Goal: Task Accomplishment & Management: Manage account settings

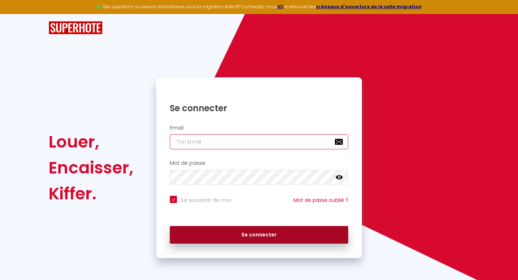
type input "[EMAIL_ADDRESS][DOMAIN_NAME]"
click at [266, 234] on button "Se connecter" at bounding box center [259, 235] width 179 height 18
checkbox input "true"
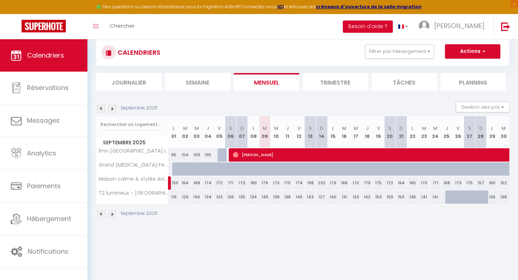
scroll to position [23, 0]
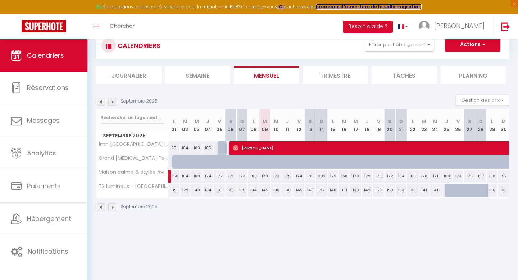
click at [359, 7] on strong "créneaux d'ouverture de la salle migration" at bounding box center [369, 7] width 106 height 6
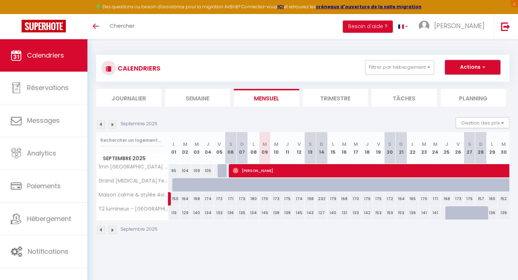
click at [470, 64] on button "Actions" at bounding box center [472, 67] width 55 height 14
click at [111, 181] on span "Grand T3 Festival Avignon Centre" at bounding box center [171, 178] width 138 height 9
click at [124, 181] on span "Grand T3 Festival Avignon Centre" at bounding box center [171, 178] width 138 height 9
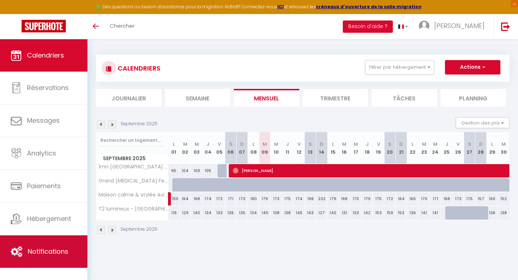
click at [50, 253] on span "Notifications" at bounding box center [48, 251] width 41 height 9
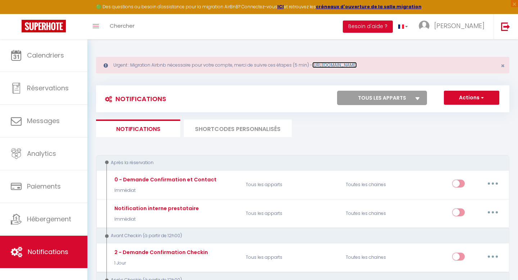
click at [344, 64] on link "https://superhote.com/migration-airbnb" at bounding box center [334, 65] width 45 height 6
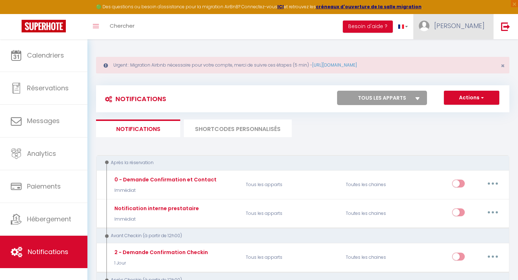
click at [473, 24] on span "[PERSON_NAME]" at bounding box center [459, 25] width 50 height 9
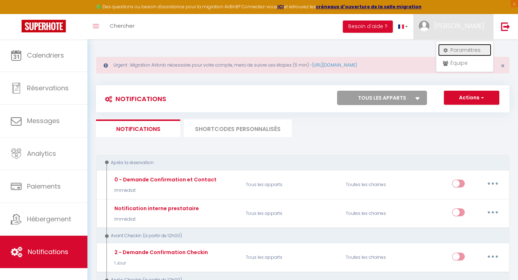
click at [465, 53] on link "Paramètres" at bounding box center [464, 50] width 53 height 12
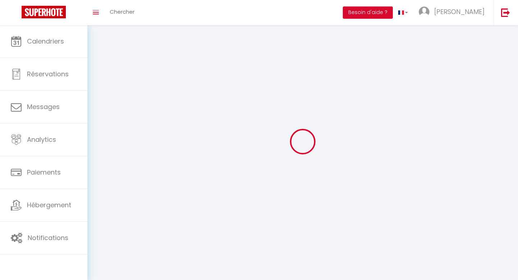
type input "[PERSON_NAME]"
type input "BOUKORRAS"
type input "0615451140"
type input "[STREET_ADDRESS]"
type input "84000"
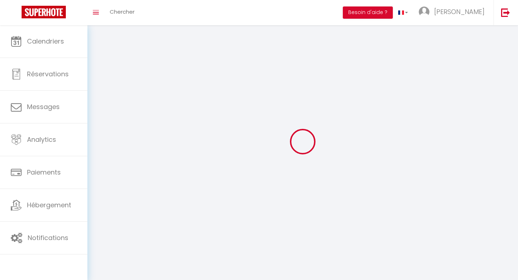
type input "[GEOGRAPHIC_DATA]"
type input "KpWyn7wnCjNQj2rp2MmzwyjGt"
type input "sFmWxkP8xldc5OV8wp8XkD3zq"
type input "[URL][DOMAIN_NAME]"
select select "28"
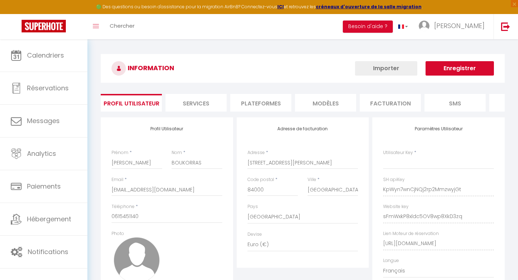
type input "KpWyn7wnCjNQj2rp2MmzwyjGt"
type input "sFmWxkP8xldc5OV8wp8XkD3zq"
type input "[URL][DOMAIN_NAME]"
select select "fr"
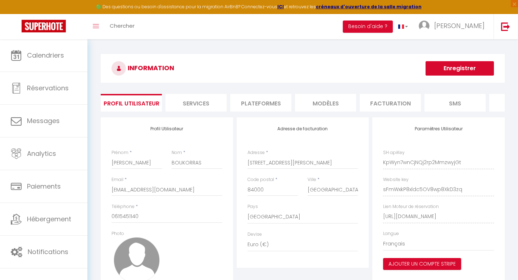
click at [266, 104] on li "Plateformes" at bounding box center [260, 103] width 61 height 18
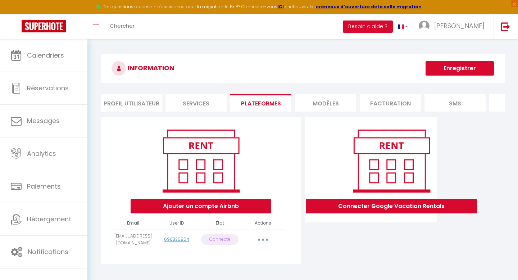
click at [264, 239] on icon "button" at bounding box center [263, 240] width 2 height 2
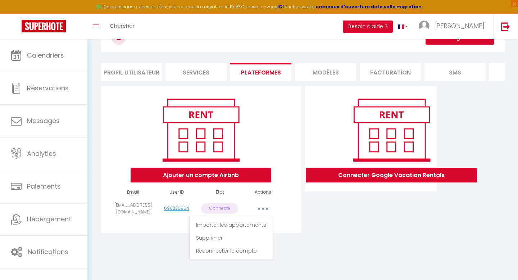
scroll to position [39, 0]
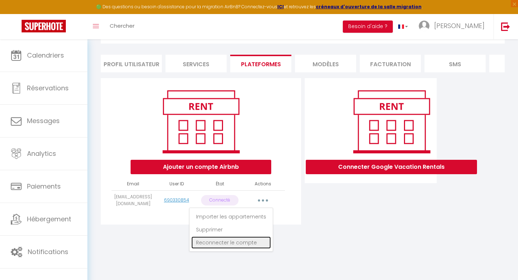
click at [233, 245] on link "Reconnecter le compte" at bounding box center [231, 242] width 80 height 12
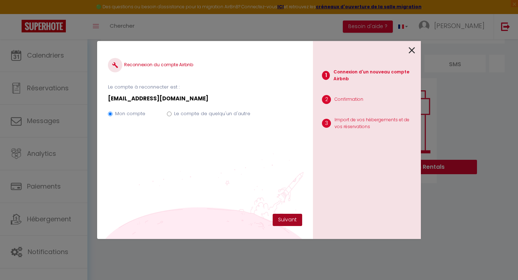
click at [295, 218] on button "Suivant" at bounding box center [288, 220] width 30 height 12
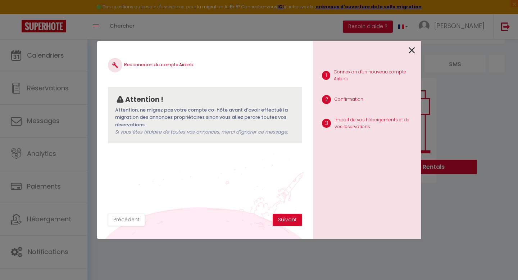
click at [411, 49] on icon at bounding box center [412, 50] width 6 height 11
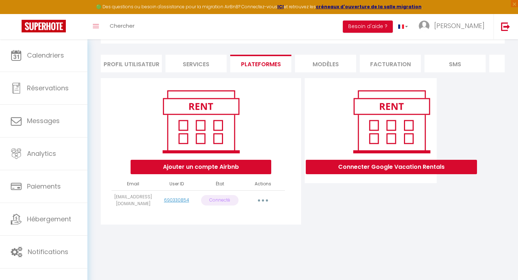
click at [265, 201] on button "button" at bounding box center [263, 201] width 20 height 12
click at [231, 242] on link "Reconnecter le compte" at bounding box center [231, 242] width 80 height 12
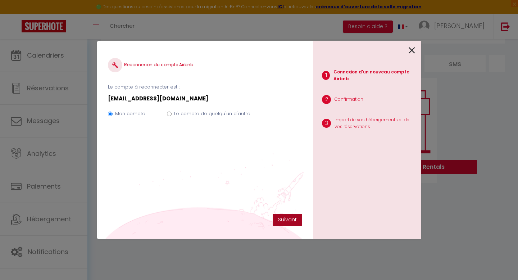
click at [289, 219] on button "Suivant" at bounding box center [288, 220] width 30 height 12
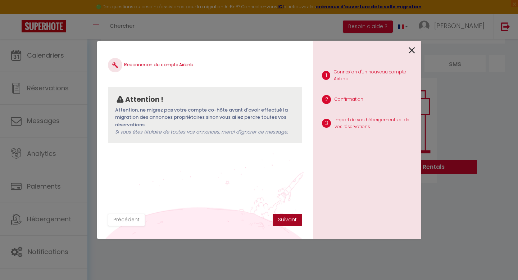
click at [289, 220] on button "Suivant" at bounding box center [288, 220] width 30 height 12
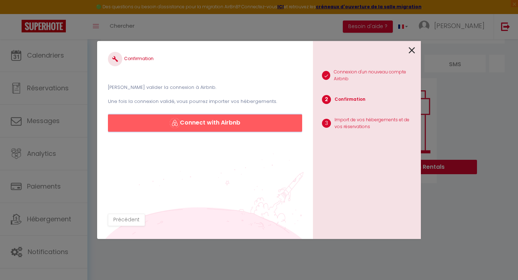
click at [191, 120] on button "Connect with Airbnb" at bounding box center [205, 122] width 194 height 17
click at [413, 50] on icon at bounding box center [412, 50] width 6 height 11
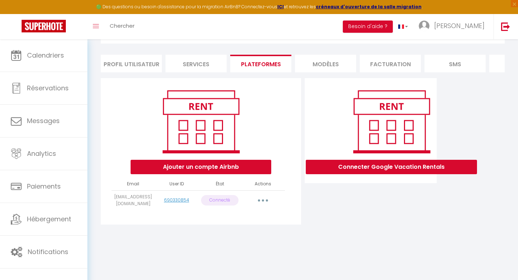
click at [225, 214] on div "Ajouter un compte Airbnb Email User ID État Actions madohomeservices@gmail.com …" at bounding box center [201, 151] width 200 height 146
click at [261, 64] on li "Plateformes" at bounding box center [260, 64] width 61 height 18
click at [263, 200] on icon "button" at bounding box center [263, 200] width 2 height 2
click at [232, 243] on link "Reconnecter le compte" at bounding box center [231, 242] width 80 height 12
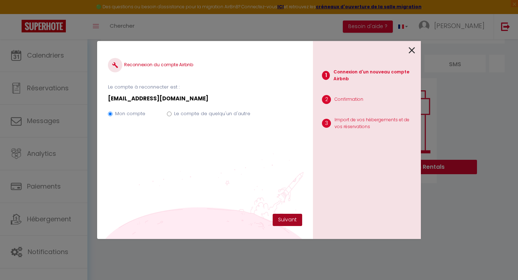
click at [289, 220] on button "Suivant" at bounding box center [288, 220] width 30 height 12
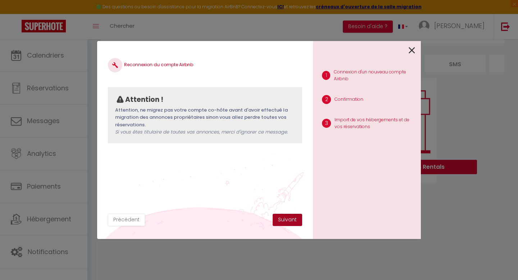
click at [289, 220] on button "Suivant" at bounding box center [288, 220] width 30 height 12
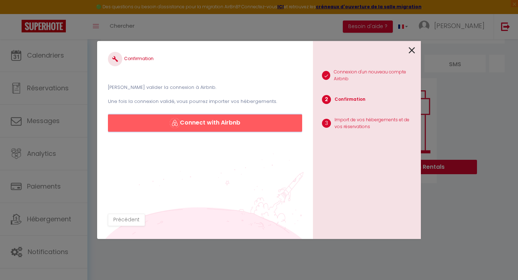
click at [199, 123] on button "Connect with Airbnb" at bounding box center [205, 122] width 194 height 17
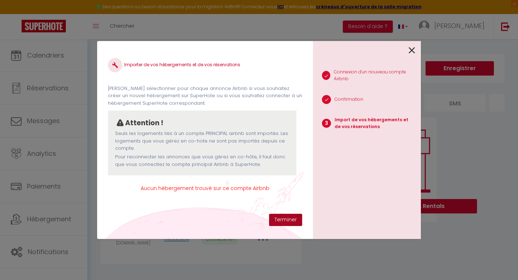
click at [287, 221] on button "Terminer" at bounding box center [285, 220] width 33 height 12
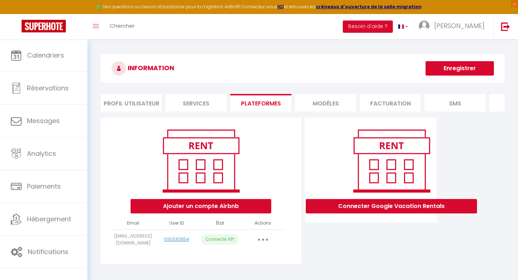
click at [459, 71] on button "Enregistrer" at bounding box center [460, 68] width 68 height 14
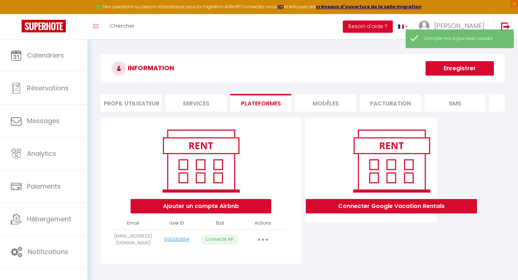
click at [131, 104] on li "Profil Utilisateur" at bounding box center [131, 103] width 61 height 18
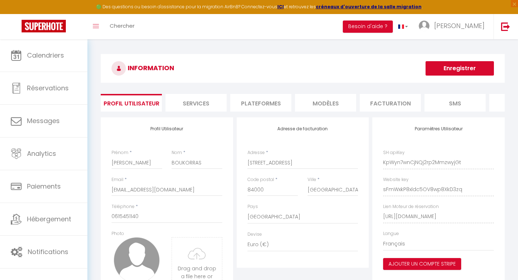
click at [197, 103] on li "Services" at bounding box center [196, 103] width 61 height 18
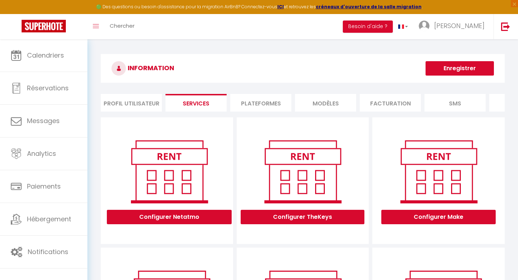
click at [256, 103] on li "Plateformes" at bounding box center [260, 103] width 61 height 18
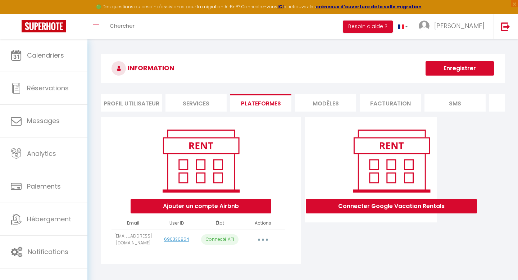
click at [329, 105] on li "MODÈLES" at bounding box center [325, 103] width 61 height 18
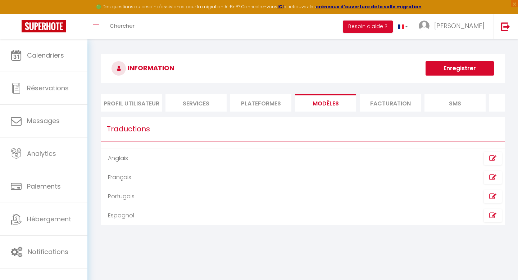
click at [394, 103] on li "Facturation" at bounding box center [390, 103] width 61 height 18
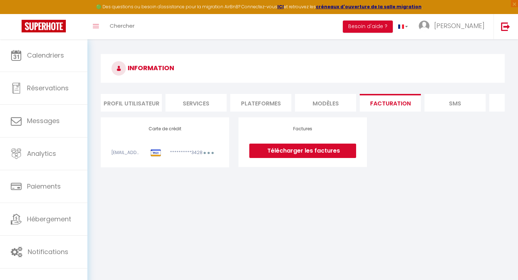
click at [299, 152] on link "Télécharger les factures" at bounding box center [302, 151] width 107 height 14
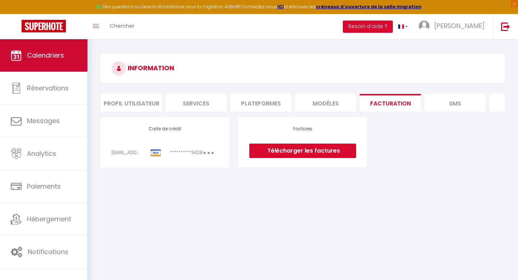
click at [61, 58] on span "Calendriers" at bounding box center [45, 55] width 37 height 9
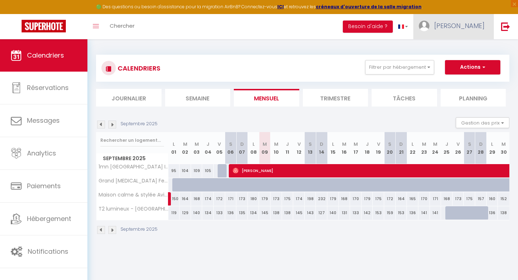
click at [464, 27] on span "[PERSON_NAME]" at bounding box center [459, 25] width 50 height 9
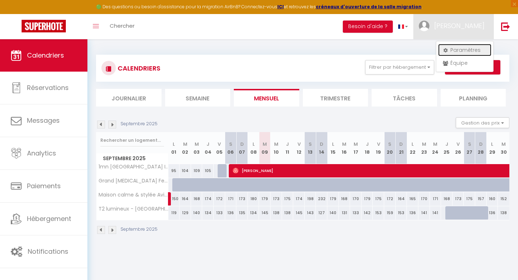
click at [455, 50] on link "Paramètres" at bounding box center [464, 50] width 53 height 12
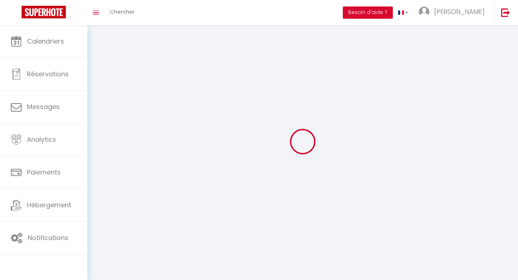
type input "[PERSON_NAME]"
type input "BOUKORRAS"
type input "0615451140"
type input "[STREET_ADDRESS][PERSON_NAME]"
type input "84000"
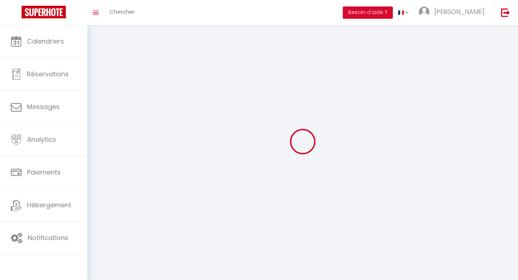
type input "[GEOGRAPHIC_DATA]"
type input "KpWyn7wnCjNQj2rp2MmzwyjGt"
type input "sFmWxkP8xldc5OV8wp8XkD3zq"
type input "[URL][DOMAIN_NAME]"
type input "KpWyn7wnCjNQj2rp2MmzwyjGt"
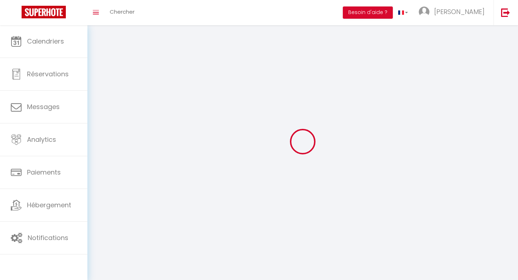
type input "sFmWxkP8xldc5OV8wp8XkD3zq"
type input "[URL][DOMAIN_NAME]"
select select "28"
select select "fr"
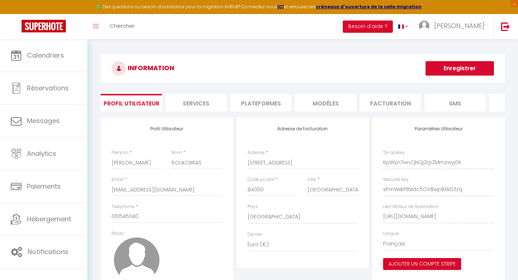
click at [265, 105] on li "Plateformes" at bounding box center [260, 103] width 61 height 18
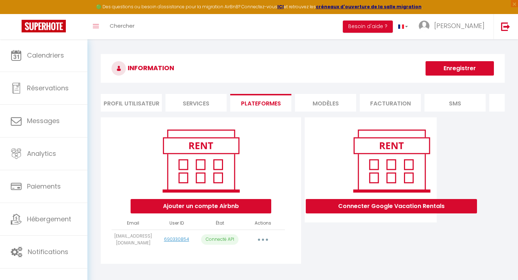
click at [263, 239] on icon "button" at bounding box center [263, 240] width 2 height 2
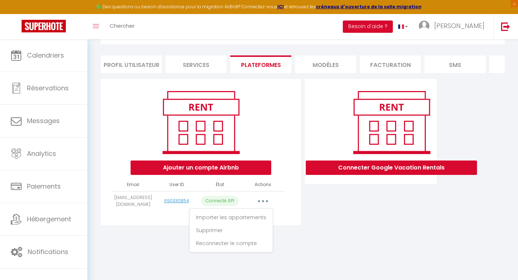
scroll to position [39, 0]
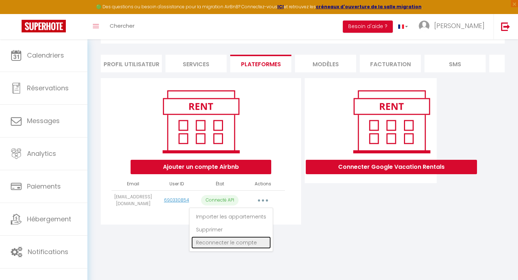
click at [245, 243] on link "Reconnecter le compte" at bounding box center [231, 242] width 80 height 12
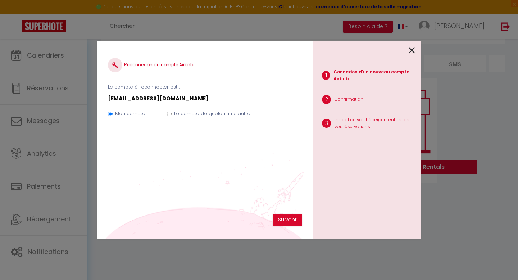
click at [170, 114] on input "Le compte de quelqu'un d'autre" at bounding box center [169, 114] width 5 height 5
radio input "true"
radio input "false"
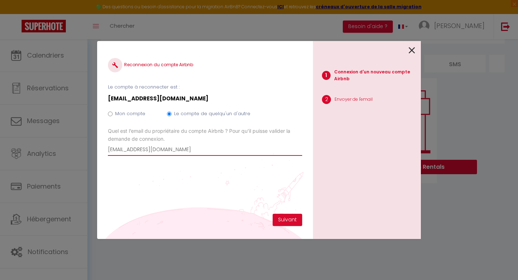
click at [205, 151] on input "[EMAIL_ADDRESS][DOMAIN_NAME]" at bounding box center [205, 149] width 194 height 13
click at [197, 152] on input "[EMAIL_ADDRESS][DOMAIN_NAME]" at bounding box center [205, 149] width 194 height 13
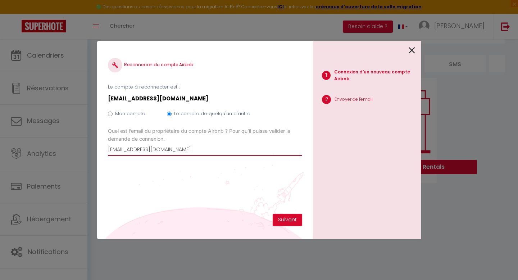
click at [162, 150] on input "lafon2.thomas@hotmil.fr" at bounding box center [205, 149] width 194 height 13
click at [198, 147] on input "[EMAIL_ADDRESS][PERSON_NAME][DOMAIN_NAME]" at bounding box center [205, 149] width 194 height 13
type input "[EMAIL_ADDRESS][PERSON_NAME][DOMAIN_NAME]"
click at [287, 219] on button "Suivant" at bounding box center [288, 220] width 30 height 12
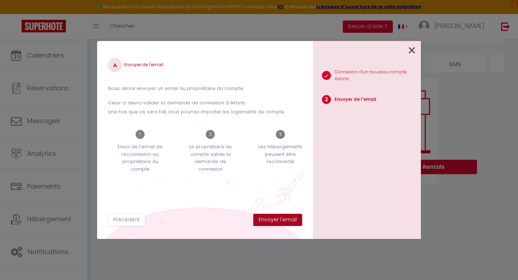
click at [280, 220] on button "Envoyer l'email" at bounding box center [277, 220] width 49 height 12
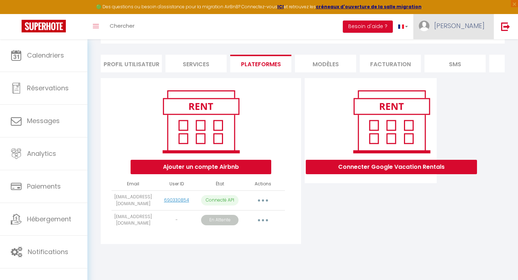
click at [473, 27] on span "[PERSON_NAME]" at bounding box center [459, 25] width 50 height 9
click at [464, 48] on link "Paramètres" at bounding box center [464, 50] width 53 height 12
click at [461, 49] on link "Paramètres" at bounding box center [464, 50] width 53 height 12
click at [264, 62] on li "Plateformes" at bounding box center [260, 64] width 61 height 18
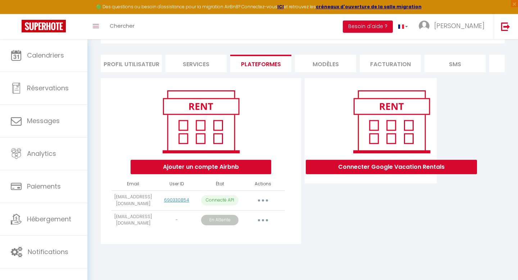
click at [264, 219] on button "button" at bounding box center [263, 221] width 20 height 12
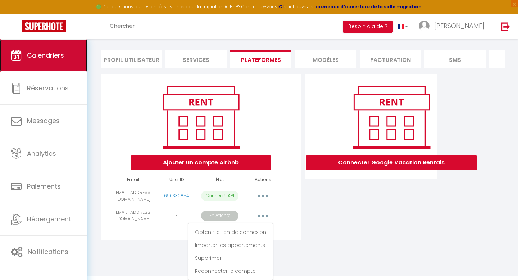
scroll to position [39, 0]
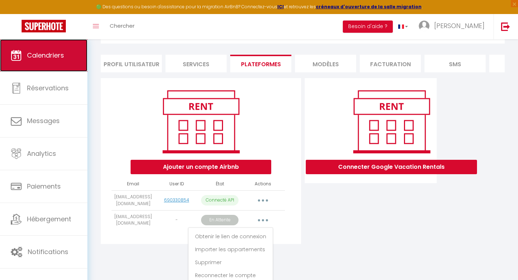
click at [46, 59] on span "Calendriers" at bounding box center [45, 55] width 37 height 9
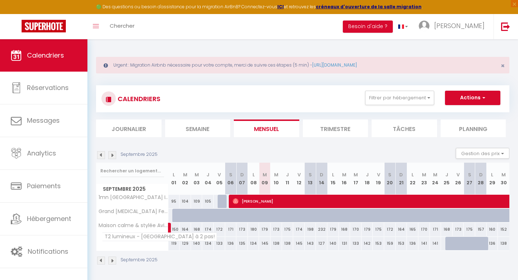
click at [132, 240] on span "T2 lumineux - Palais des Papes à 2 pas!" at bounding box center [159, 237] width 115 height 9
click at [132, 239] on span "T2 lumineux - Palais des Papes à 2 pas!" at bounding box center [159, 237] width 115 height 9
click at [153, 243] on th "T2 lumineux - Palais des Papes à 2 pas!" at bounding box center [132, 244] width 72 height 14
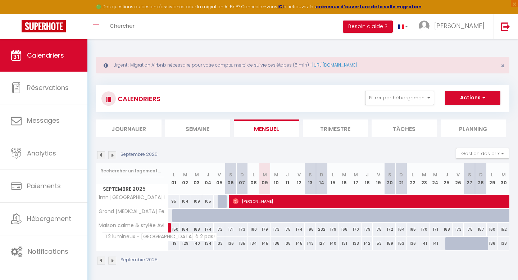
click at [142, 239] on span "T2 lumineux - Palais des Papes à 2 pas!" at bounding box center [159, 237] width 115 height 9
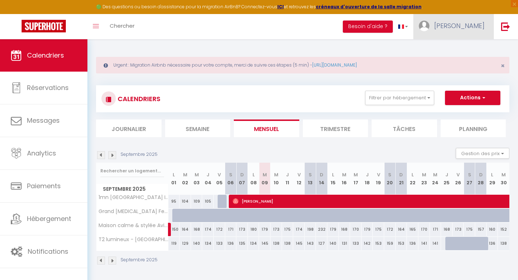
click at [472, 26] on span "[PERSON_NAME]" at bounding box center [459, 25] width 50 height 9
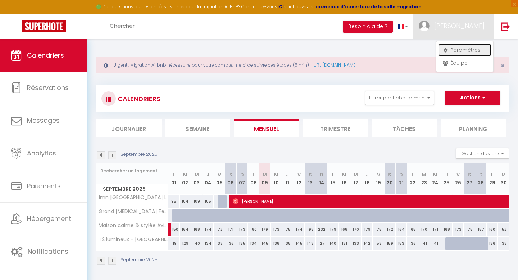
click at [460, 49] on link "Paramètres" at bounding box center [464, 50] width 53 height 12
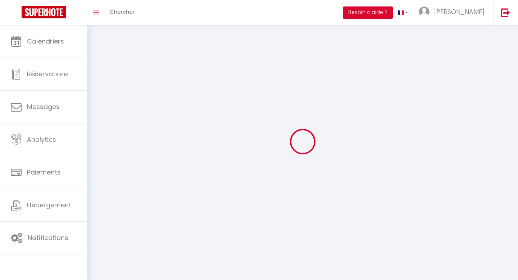
type input "[PERSON_NAME]"
type input "BOUKORRAS"
type input "0615451140"
type input "[STREET_ADDRESS][PERSON_NAME]"
type input "84000"
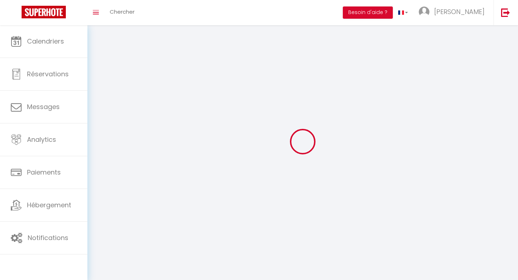
type input "[GEOGRAPHIC_DATA]"
type input "KpWyn7wnCjNQj2rp2MmzwyjGt"
type input "sFmWxkP8xldc5OV8wp8XkD3zq"
type input "[URL][DOMAIN_NAME]"
type input "KpWyn7wnCjNQj2rp2MmzwyjGt"
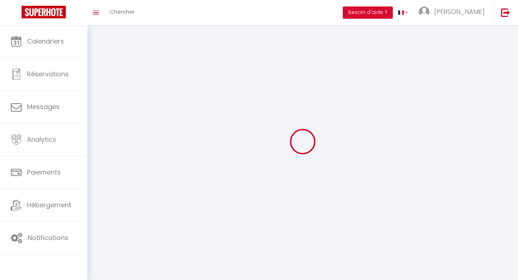
type input "sFmWxkP8xldc5OV8wp8XkD3zq"
type input "[URL][DOMAIN_NAME]"
select select "28"
select select "fr"
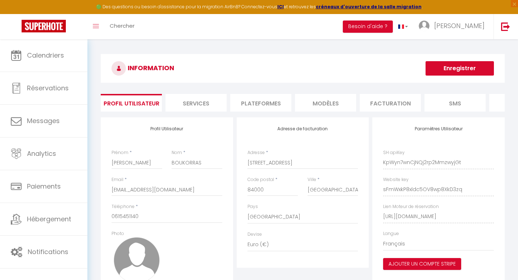
click at [278, 100] on li "Plateformes" at bounding box center [260, 103] width 61 height 18
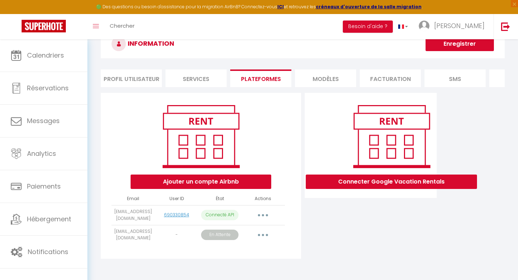
scroll to position [39, 0]
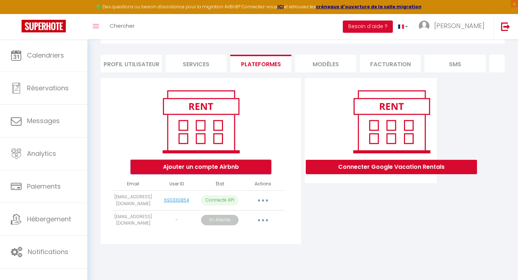
click at [191, 167] on button "Ajouter un compte Airbnb" at bounding box center [201, 167] width 141 height 14
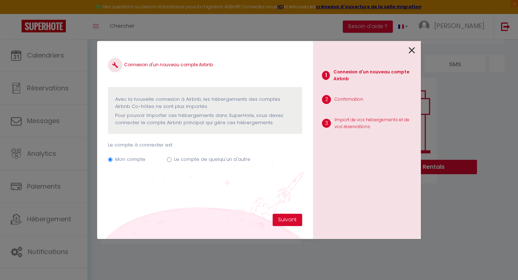
click at [191, 160] on label "Le compte de quelqu'un d'autre" at bounding box center [212, 159] width 76 height 7
click at [172, 160] on input "Le compte de quelqu'un d'autre" at bounding box center [169, 159] width 5 height 5
radio input "true"
radio input "false"
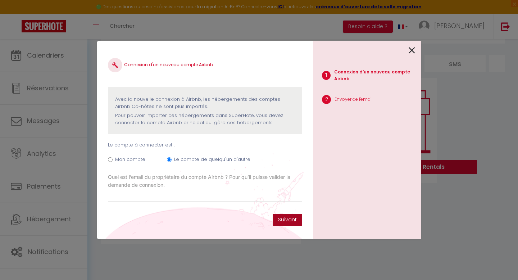
click at [286, 220] on button "Suivant" at bounding box center [288, 220] width 30 height 12
click at [126, 193] on input "Email connexion Airbnb" at bounding box center [205, 195] width 194 height 13
type input "[EMAIL_ADDRESS][DOMAIN_NAME]"
click at [292, 218] on button "Suivant" at bounding box center [288, 220] width 30 height 12
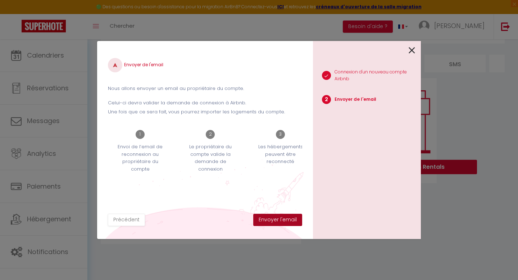
click at [292, 218] on button "Envoyer l'email" at bounding box center [277, 220] width 49 height 12
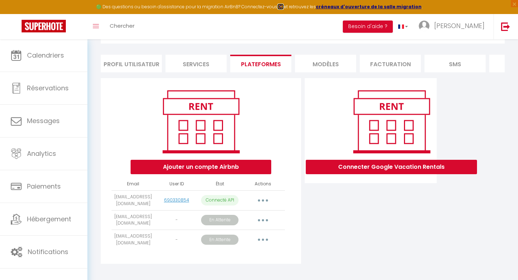
click at [284, 6] on strong "ICI" at bounding box center [280, 7] width 6 height 6
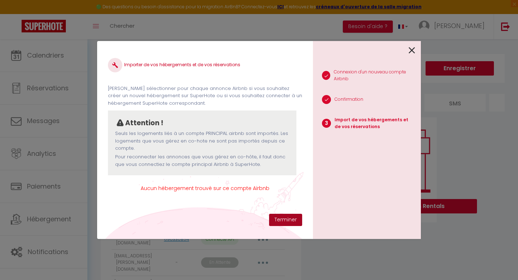
click at [289, 221] on button "Terminer" at bounding box center [285, 220] width 33 height 12
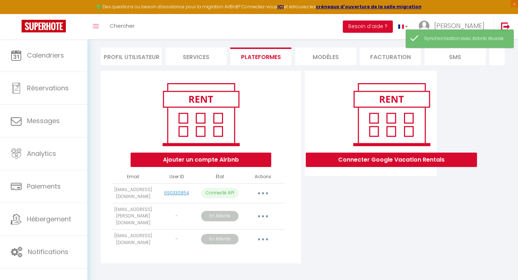
scroll to position [48, 0]
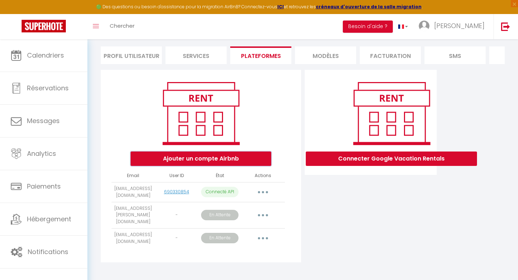
click at [194, 157] on button "Ajouter un compte Airbnb" at bounding box center [201, 159] width 141 height 14
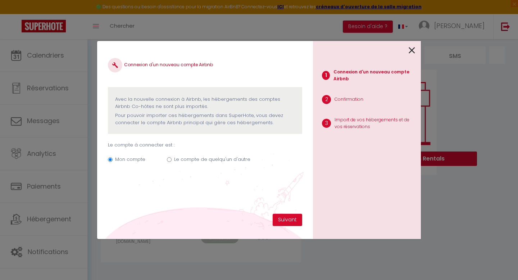
click at [203, 160] on label "Le compte de quelqu'un d'autre" at bounding box center [212, 159] width 76 height 7
click at [172, 160] on input "Le compte de quelqu'un d'autre" at bounding box center [169, 159] width 5 height 5
radio input "true"
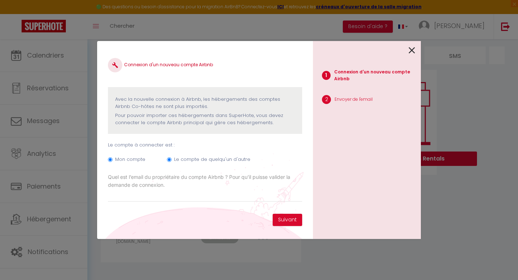
radio input "false"
click at [412, 50] on icon at bounding box center [412, 50] width 6 height 11
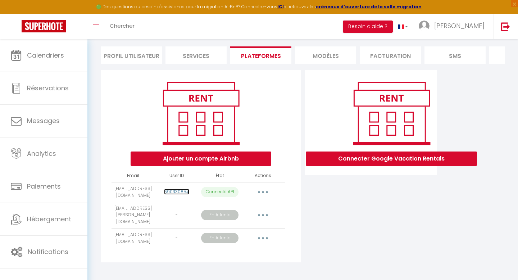
click at [176, 193] on link "690330854" at bounding box center [176, 192] width 25 height 6
click at [223, 192] on p "Connecté API" at bounding box center [219, 192] width 37 height 10
click at [263, 192] on icon "button" at bounding box center [263, 192] width 2 height 2
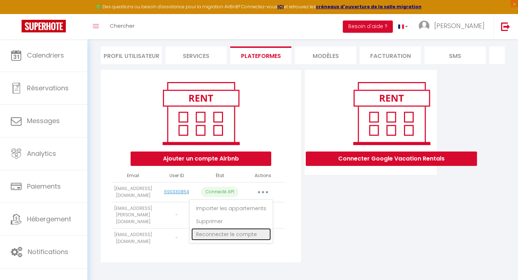
click at [228, 235] on link "Reconnecter le compte" at bounding box center [231, 234] width 80 height 12
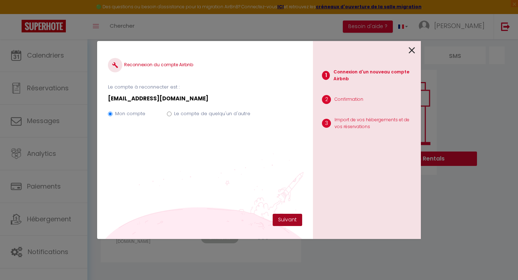
click at [292, 219] on button "Suivant" at bounding box center [288, 220] width 30 height 12
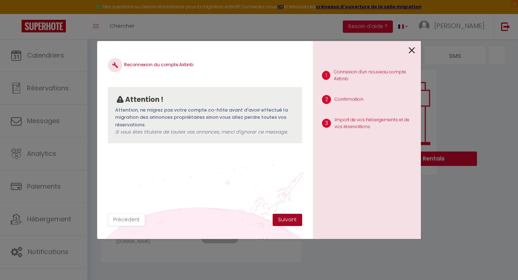
click at [288, 220] on button "Suivant" at bounding box center [288, 220] width 30 height 12
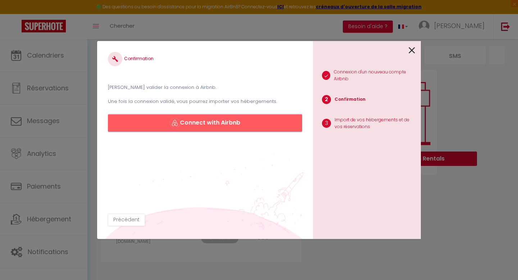
click at [208, 120] on button "Connect with Airbnb" at bounding box center [205, 122] width 194 height 17
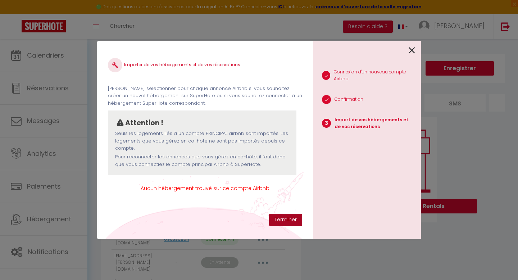
click at [289, 221] on button "Terminer" at bounding box center [285, 220] width 33 height 12
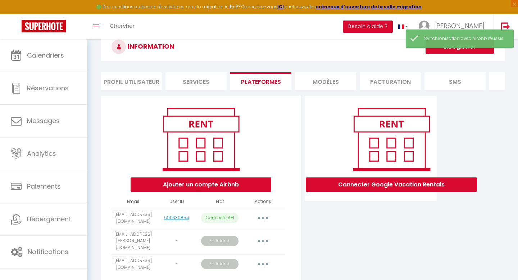
scroll to position [48, 0]
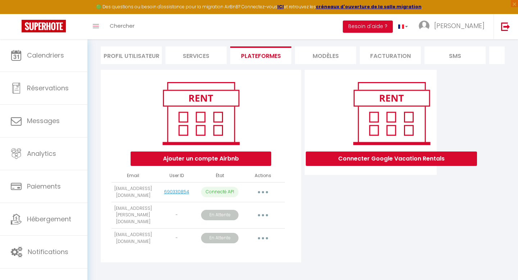
click at [330, 50] on li "MODÈLES" at bounding box center [325, 55] width 61 height 18
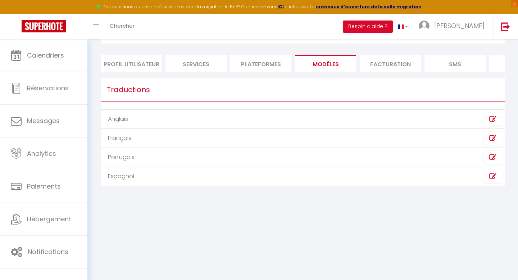
click at [306, 142] on td at bounding box center [404, 138] width 202 height 19
click at [494, 138] on icon at bounding box center [492, 138] width 7 height 7
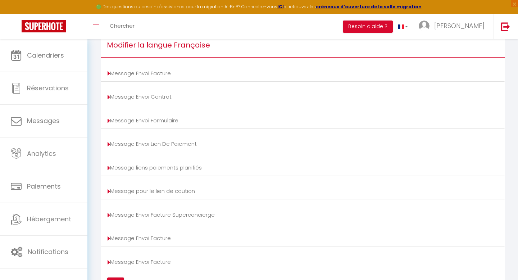
scroll to position [0, 0]
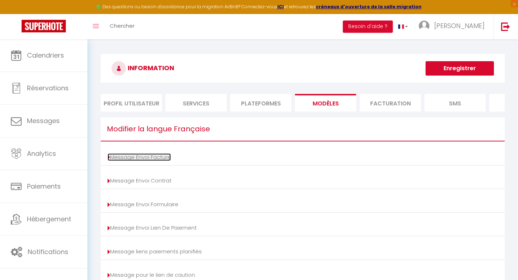
click at [150, 157] on link "Message Envoi Facture" at bounding box center [139, 157] width 63 height 8
type input "Votre facture [BOOKING:ID] - [RENTAL:NAME]"
type textarea "Bonjour, Voici le lien pour télécharger votre facture : [INVOICE:LINK] Détails …"
type input "Votre facture [BOOKING:ID] - [RENTAL:NAME]"
type textarea "Bonjour, Voici le lien pour télécharger votre facture : [INVOICE:LINK] Détails …"
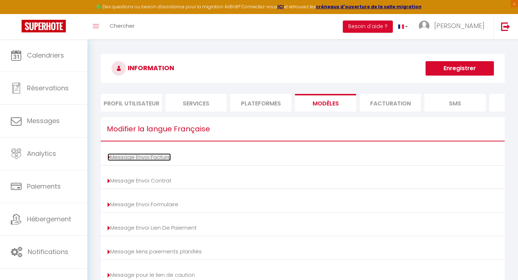
type input "Votre facture [BOOKING:ID] - [RENTAL:NAME]"
type textarea "Bonjour, Voici le lien pour télécharger votre facture : [INVOICE:LINK] Détails …"
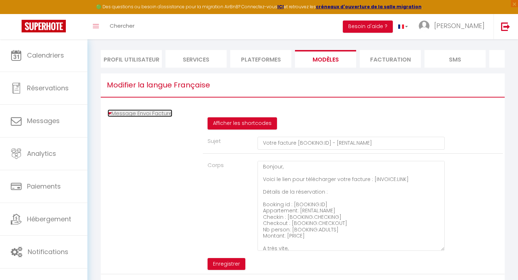
scroll to position [45, 0]
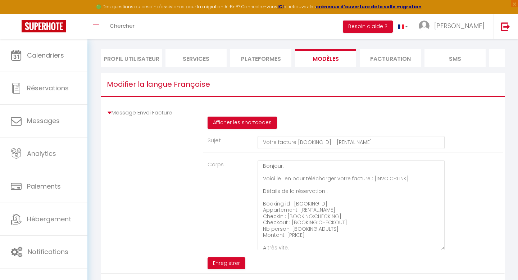
click at [130, 59] on li "Profil Utilisateur" at bounding box center [131, 58] width 61 height 18
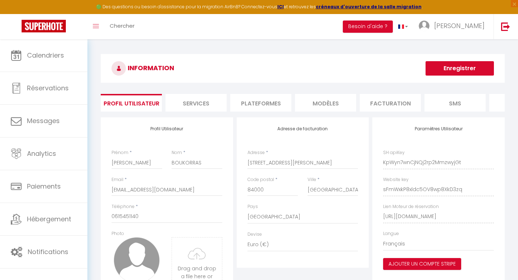
click at [458, 103] on li "SMS" at bounding box center [455, 103] width 61 height 18
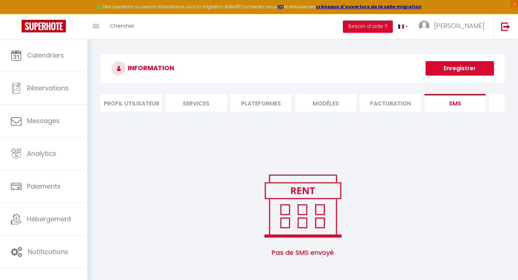
click at [316, 103] on li "MODÈLES" at bounding box center [325, 103] width 61 height 18
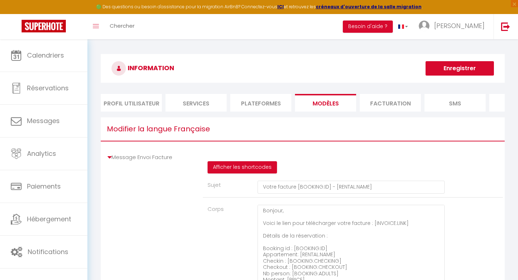
click at [269, 105] on li "Plateformes" at bounding box center [260, 103] width 61 height 18
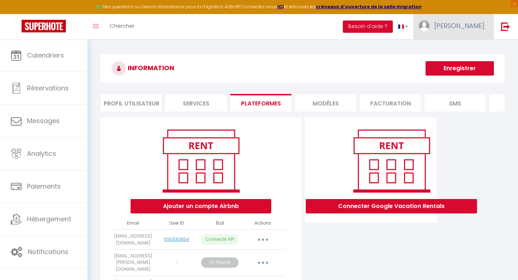
click at [475, 28] on span "[PERSON_NAME]" at bounding box center [459, 25] width 50 height 9
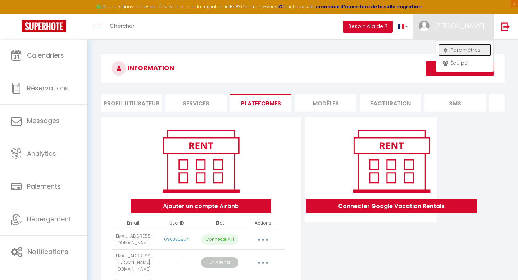
click at [462, 52] on link "Paramètres" at bounding box center [464, 50] width 53 height 12
click at [457, 49] on link "Paramètres" at bounding box center [464, 50] width 53 height 12
click at [472, 50] on link "Paramètres" at bounding box center [464, 50] width 53 height 12
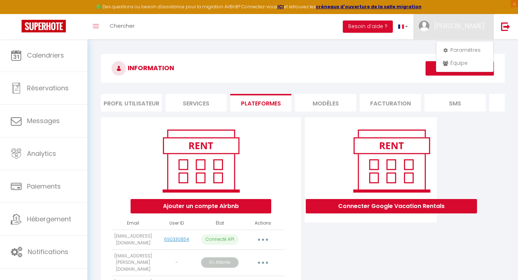
click at [122, 104] on li "Profil Utilisateur" at bounding box center [131, 103] width 61 height 18
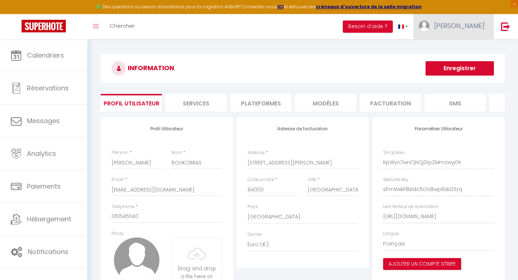
click at [473, 27] on span "[PERSON_NAME]" at bounding box center [459, 25] width 50 height 9
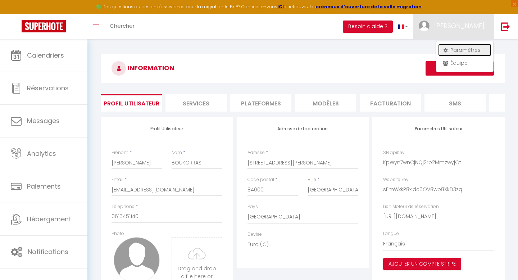
click at [465, 51] on link "Paramètres" at bounding box center [464, 50] width 53 height 12
click at [457, 64] on link "Équipe" at bounding box center [464, 63] width 53 height 12
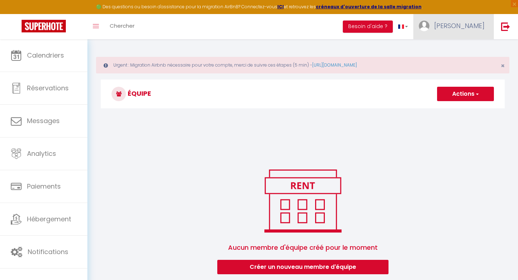
click at [469, 26] on span "[PERSON_NAME]" at bounding box center [459, 25] width 50 height 9
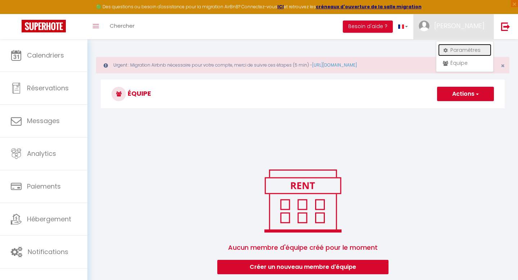
click at [456, 49] on link "Paramètres" at bounding box center [464, 50] width 53 height 12
select select "fr"
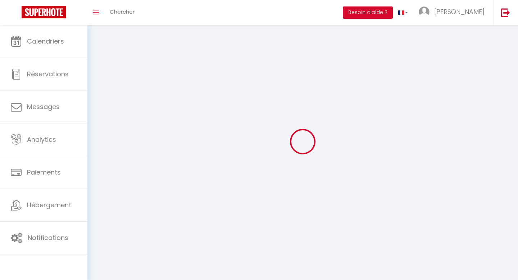
select select
type input "[PERSON_NAME]"
type input "BOUKORRAS"
type input "0615451140"
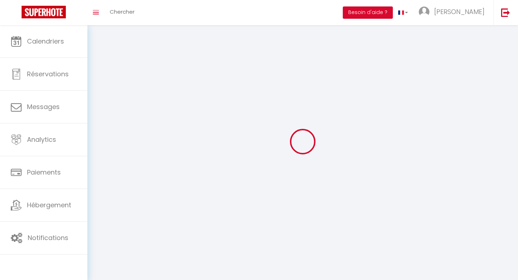
type input "[STREET_ADDRESS][PERSON_NAME]"
type input "84000"
type input "[GEOGRAPHIC_DATA]"
type input "KpWyn7wnCjNQj2rp2MmzwyjGt"
type input "sFmWxkP8xldc5OV8wp8XkD3zq"
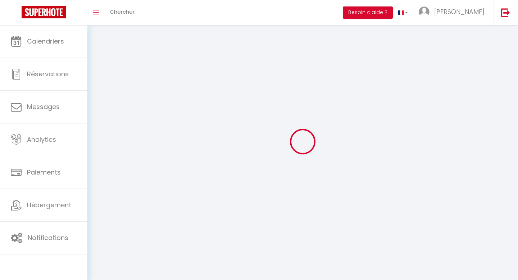
type input "[URL][DOMAIN_NAME]"
type input "KpWyn7wnCjNQj2rp2MmzwyjGt"
type input "sFmWxkP8xldc5OV8wp8XkD3zq"
type input "[URL][DOMAIN_NAME]"
select select "28"
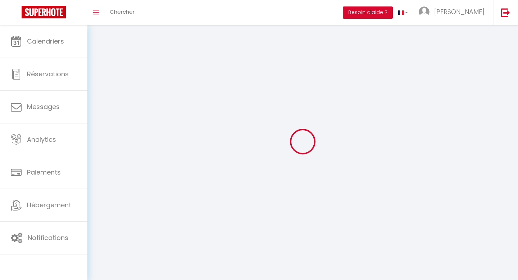
select select "fr"
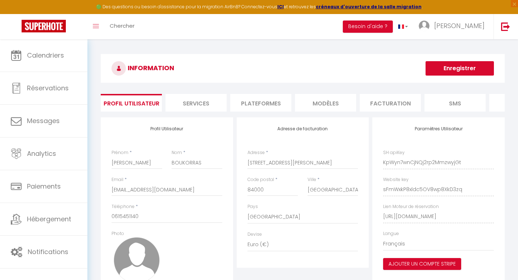
click at [263, 33] on div "Toggle menubar Chercher BUTTON Besoin d'aide ? [PERSON_NAME] Paramètres Équipe" at bounding box center [282, 26] width 461 height 25
